Goal: Task Accomplishment & Management: Use online tool/utility

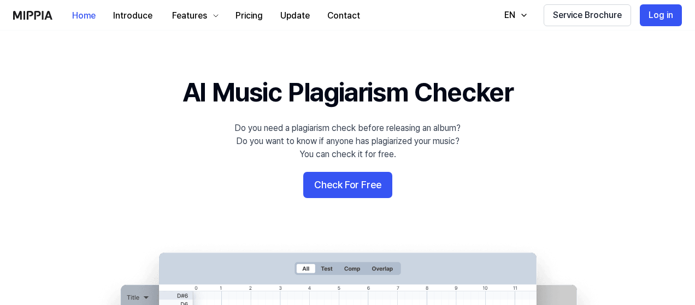
click at [337, 183] on button "Check For Free" at bounding box center [347, 185] width 89 height 26
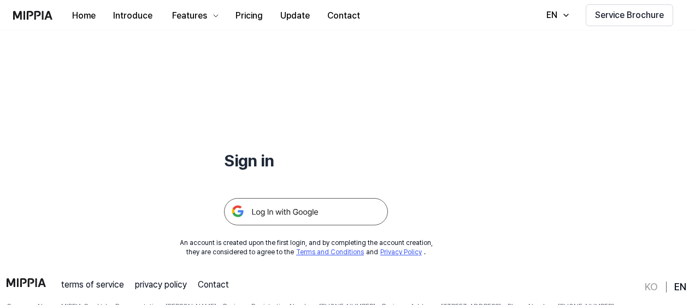
scroll to position [105, 0]
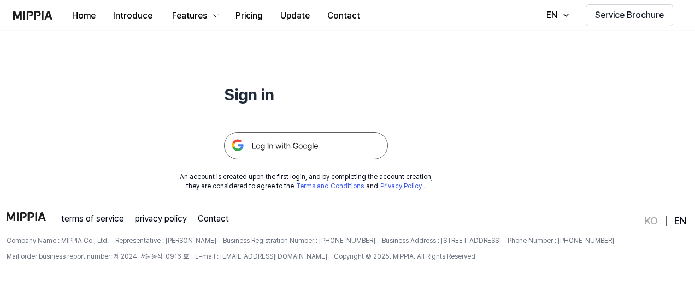
click at [290, 140] on img at bounding box center [306, 145] width 164 height 27
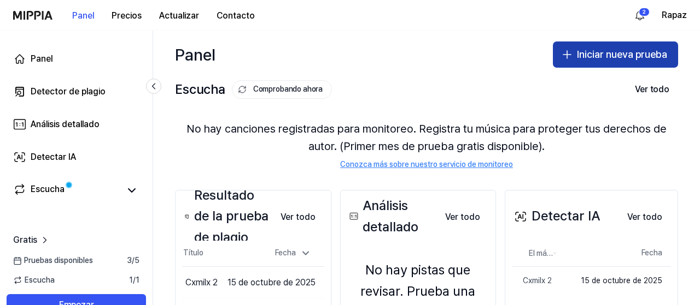
click at [603, 58] on font "Iniciar nueva prueba" at bounding box center [622, 54] width 90 height 11
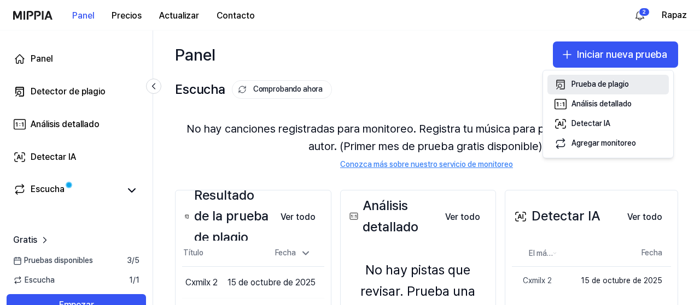
click at [592, 84] on font "Prueba de plagio" at bounding box center [599, 84] width 57 height 9
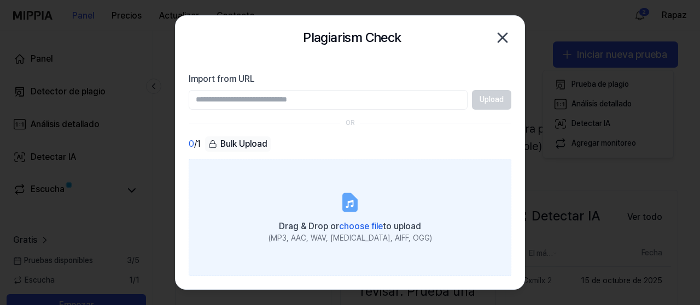
click at [336, 202] on label "Drag & Drop or choose file to upload (MP3, AAC, WAV, FLAC, AIFF, OGG)" at bounding box center [350, 217] width 322 height 117
click at [0, 0] on input "Drag & Drop or choose file to upload (MP3, AAC, WAV, FLAC, AIFF, OGG)" at bounding box center [0, 0] width 0 height 0
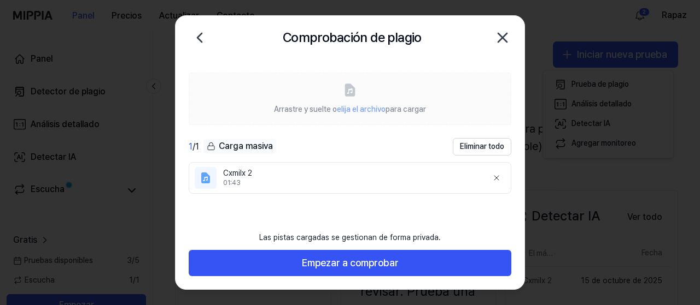
drag, startPoint x: 296, startPoint y: 181, endPoint x: 255, endPoint y: 195, distance: 43.0
click at [255, 195] on ul "Cxmilx 2 01:43" at bounding box center [350, 194] width 322 height 64
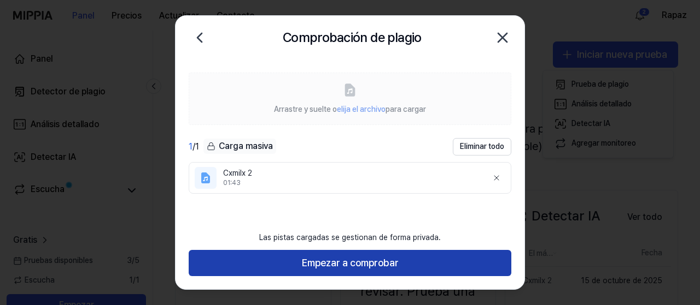
click at [326, 264] on font "Empezar a comprobar" at bounding box center [350, 262] width 97 height 11
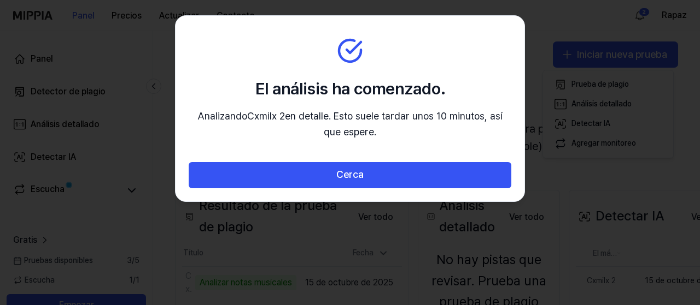
click at [398, 129] on p "Analizando Cxmilx 2 en detalle. Esto suele tardar unos 10 minutos, así que espe…" at bounding box center [350, 125] width 322 height 32
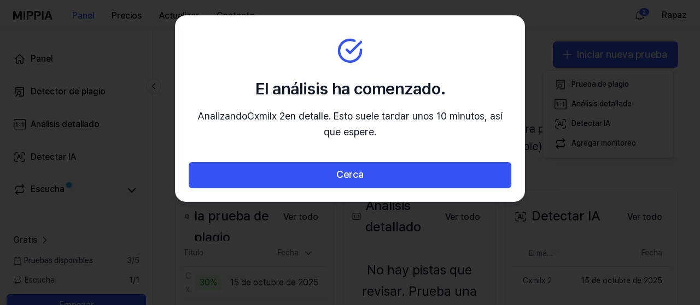
click at [439, 116] on font "en detalle. Esto suele tardar unos 10 minutos, así que espere." at bounding box center [394, 123] width 218 height 27
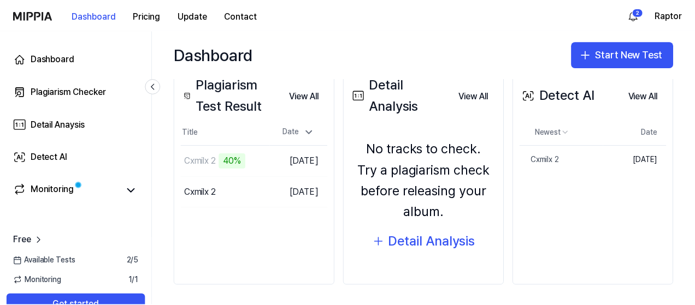
scroll to position [140, 0]
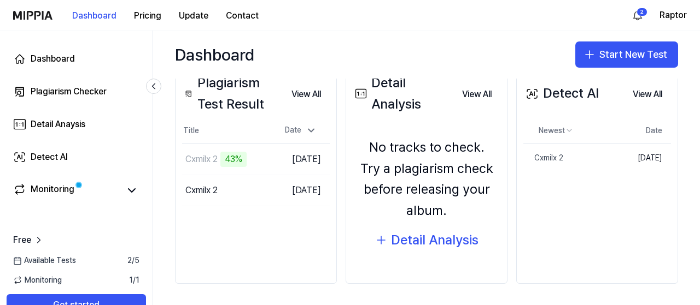
click at [257, 92] on div "Plagiarism Test Result" at bounding box center [232, 94] width 101 height 42
click at [215, 95] on div "Plagiarism Test Result" at bounding box center [232, 94] width 101 height 42
click at [305, 97] on button "View All" at bounding box center [306, 95] width 47 height 22
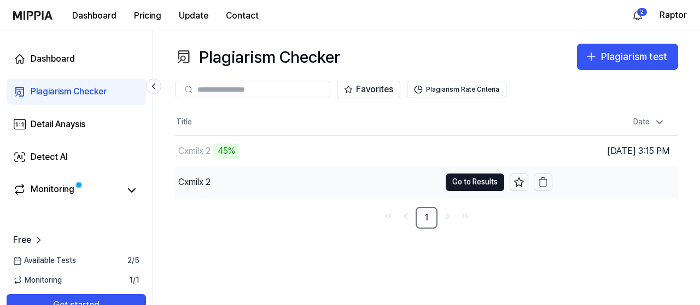
click at [242, 180] on div "Cxmilx 2" at bounding box center [307, 182] width 265 height 31
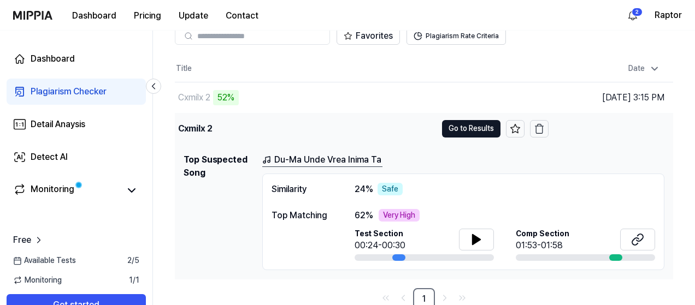
scroll to position [57, 0]
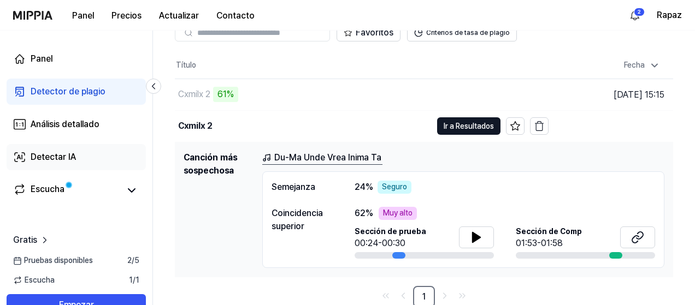
click at [54, 158] on font "Detectar IA" at bounding box center [53, 157] width 45 height 10
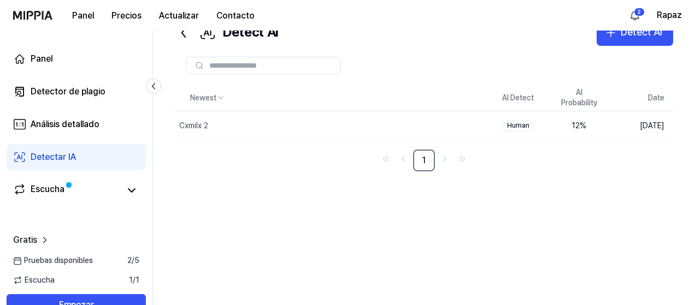
scroll to position [0, 0]
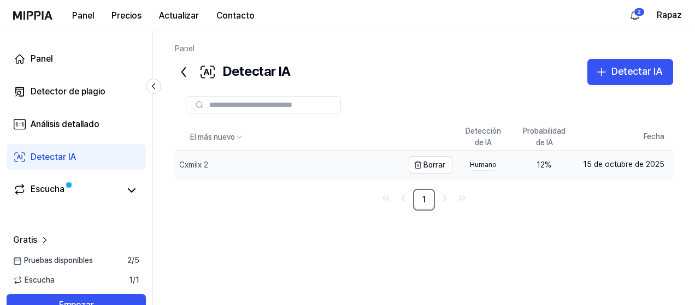
click at [310, 169] on div "Cxmilx 2" at bounding box center [289, 165] width 228 height 28
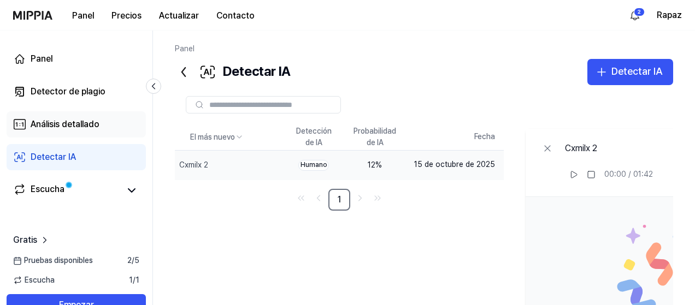
click at [85, 127] on font "Análisis detallado" at bounding box center [65, 124] width 69 height 10
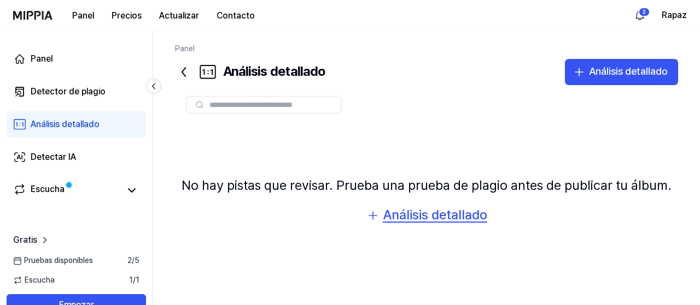
click at [409, 218] on font "Análisis detallado" at bounding box center [435, 215] width 104 height 16
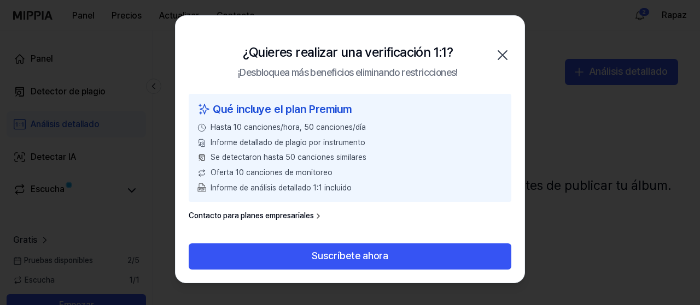
click at [501, 54] on icon "button" at bounding box center [501, 54] width 17 height 17
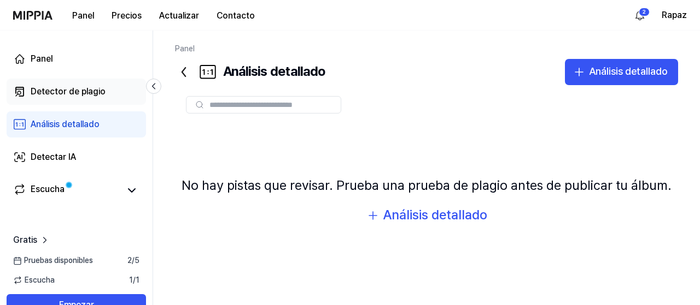
click at [62, 94] on font "Detector de plagio" at bounding box center [68, 91] width 75 height 10
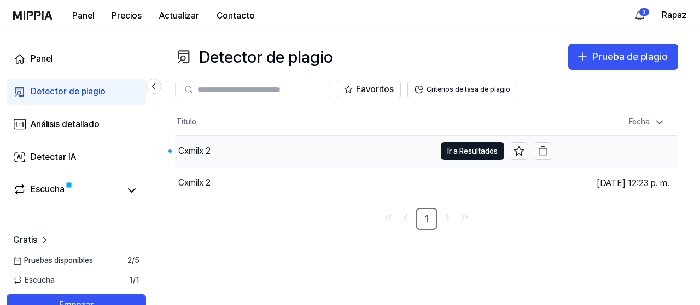
click at [296, 158] on div "Cxmilx 2" at bounding box center [305, 151] width 260 height 31
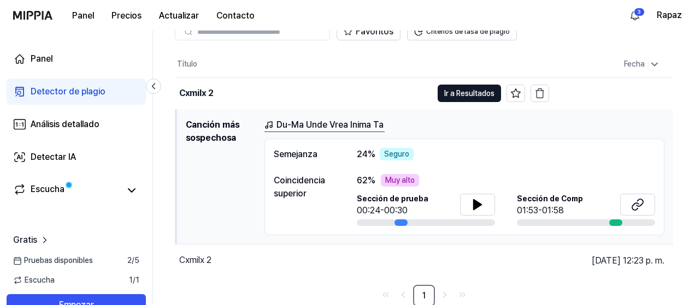
scroll to position [59, 0]
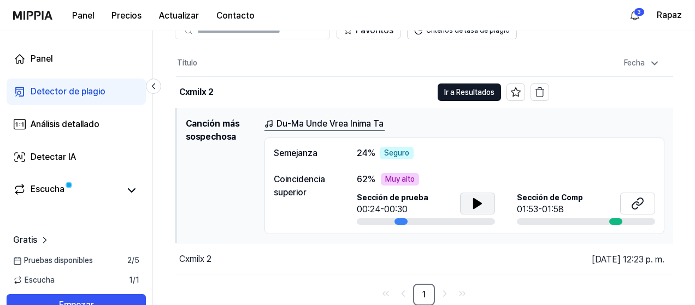
click at [478, 203] on icon at bounding box center [478, 204] width 8 height 10
click at [478, 203] on icon at bounding box center [477, 203] width 13 height 13
click at [330, 126] on font "Du-Ma Unde Vrea Inima Ta" at bounding box center [330, 124] width 107 height 10
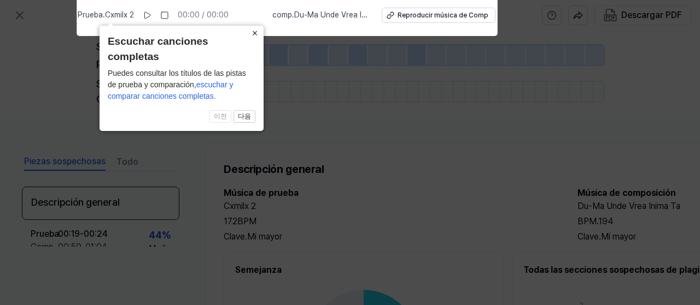
click at [252, 36] on font "×" at bounding box center [255, 33] width 6 height 11
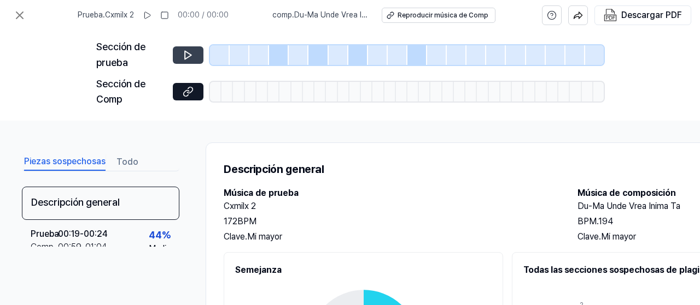
click at [174, 58] on button at bounding box center [188, 54] width 31 height 17
